Goal: Task Accomplishment & Management: Manage account settings

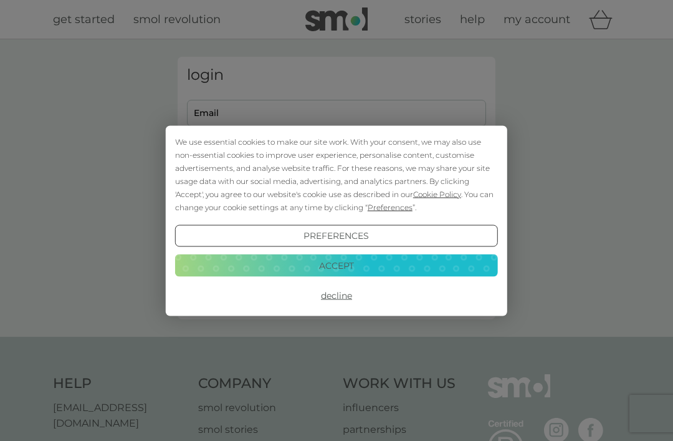
click at [381, 260] on button "Accept" at bounding box center [336, 265] width 323 height 22
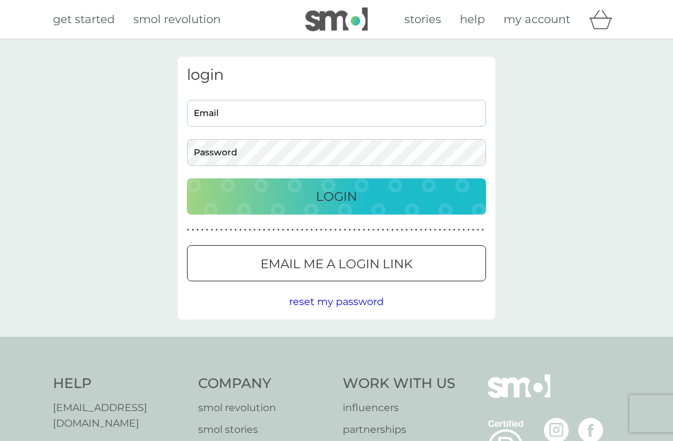
click at [329, 116] on input "Email" at bounding box center [336, 113] width 299 height 27
type input "carole.ray@hotmail.co.uk"
click at [337, 196] on button "Login" at bounding box center [336, 196] width 299 height 36
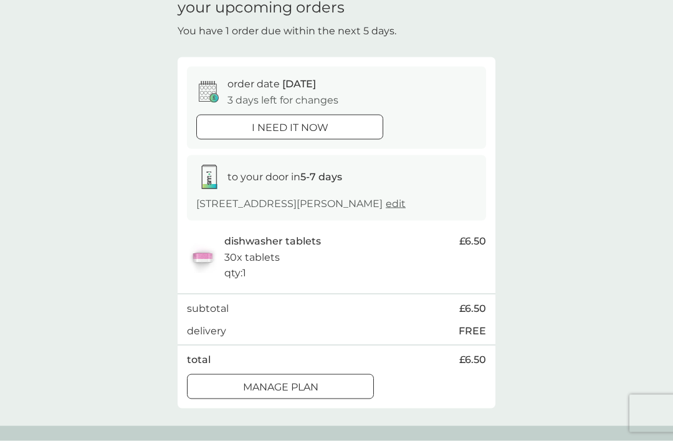
scroll to position [59, 0]
click at [341, 384] on div "Manage plan" at bounding box center [281, 387] width 186 height 16
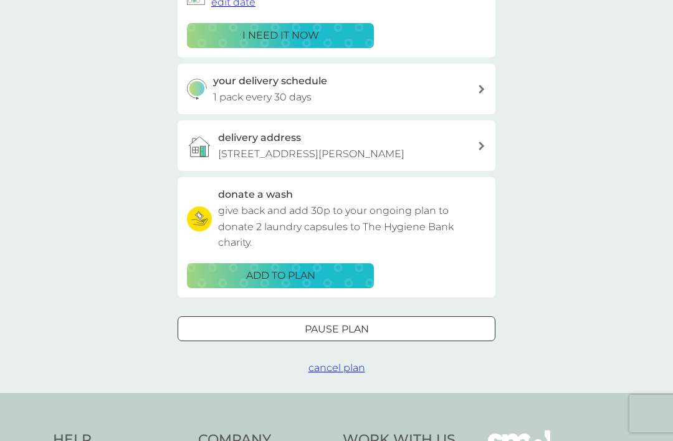
scroll to position [244, 0]
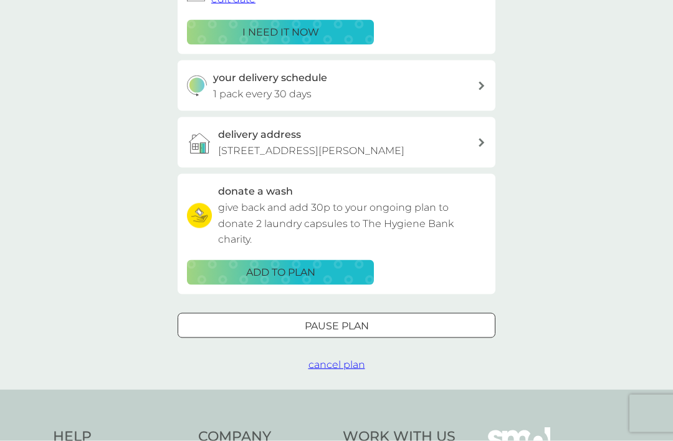
click at [374, 318] on div "Pause plan" at bounding box center [336, 326] width 317 height 16
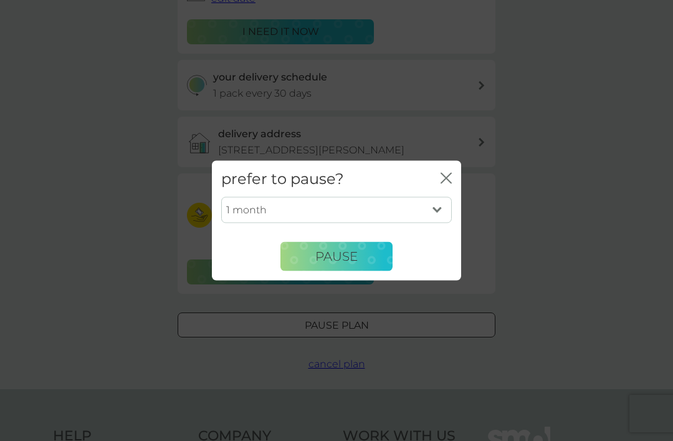
click at [357, 264] on span "Pause" at bounding box center [337, 256] width 42 height 15
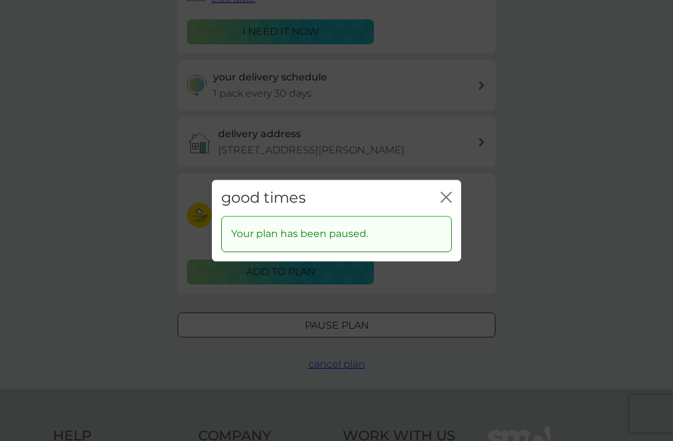
click at [451, 203] on icon "close" at bounding box center [446, 196] width 11 height 11
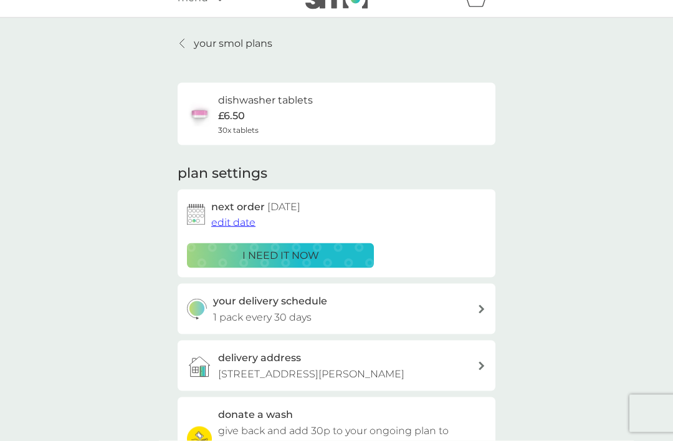
scroll to position [0, 0]
